Goal: Find specific page/section: Find specific page/section

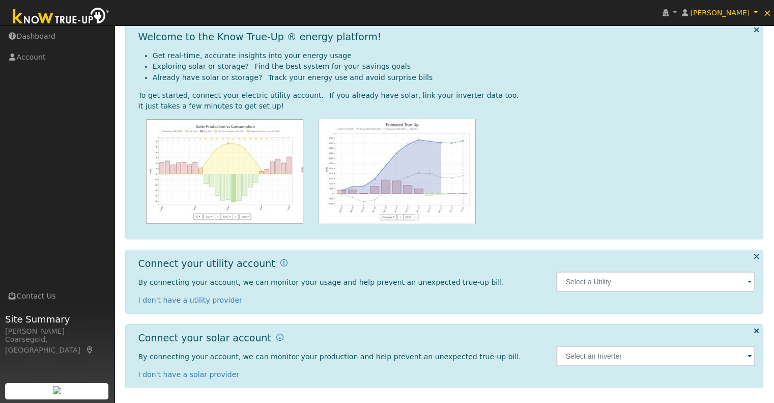
scroll to position [44, 0]
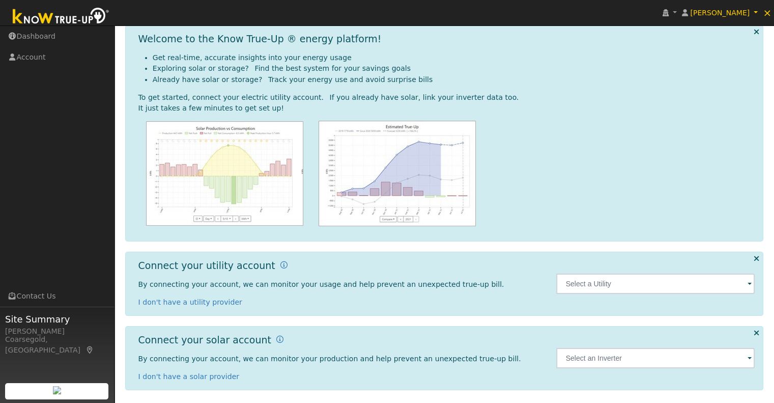
click at [750, 281] on span at bounding box center [750, 284] width 4 height 12
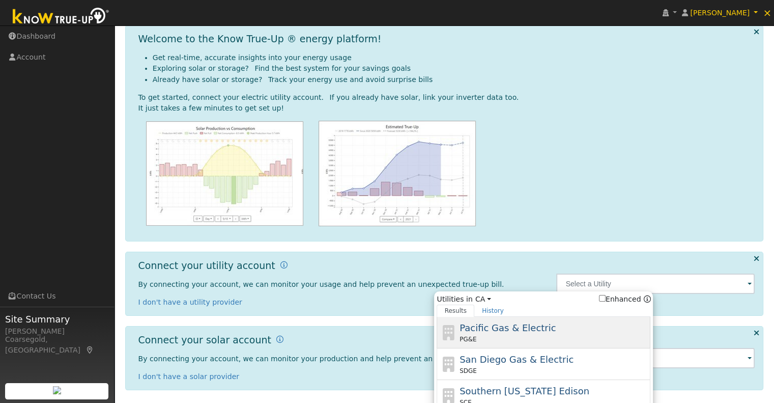
click at [552, 335] on div "PG&E" at bounding box center [554, 338] width 189 height 9
type input "PG&E"
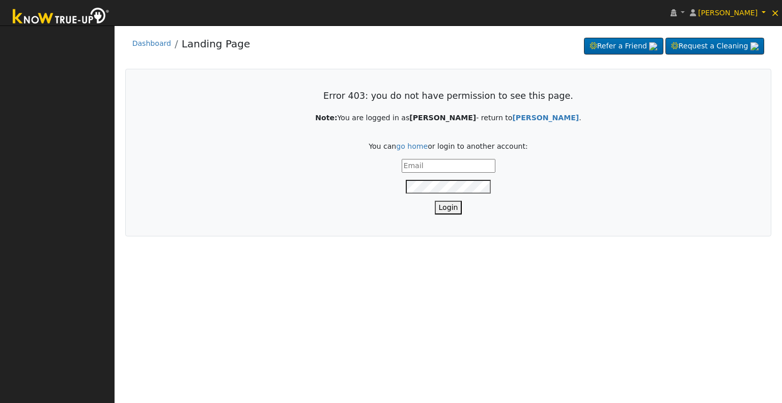
type input "[PERSON_NAME][EMAIL_ADDRESS][DOMAIN_NAME]"
click at [452, 204] on button "Login" at bounding box center [448, 208] width 27 height 14
